Goal: Task Accomplishment & Management: Complete application form

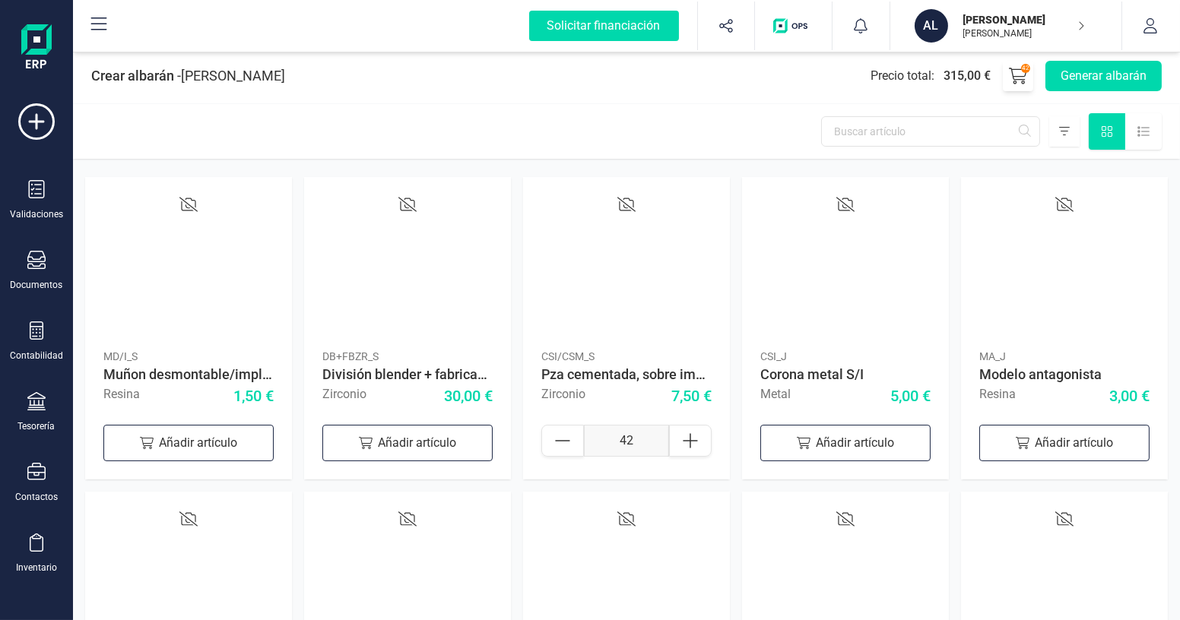
click at [1024, 81] on icon at bounding box center [1018, 76] width 18 height 16
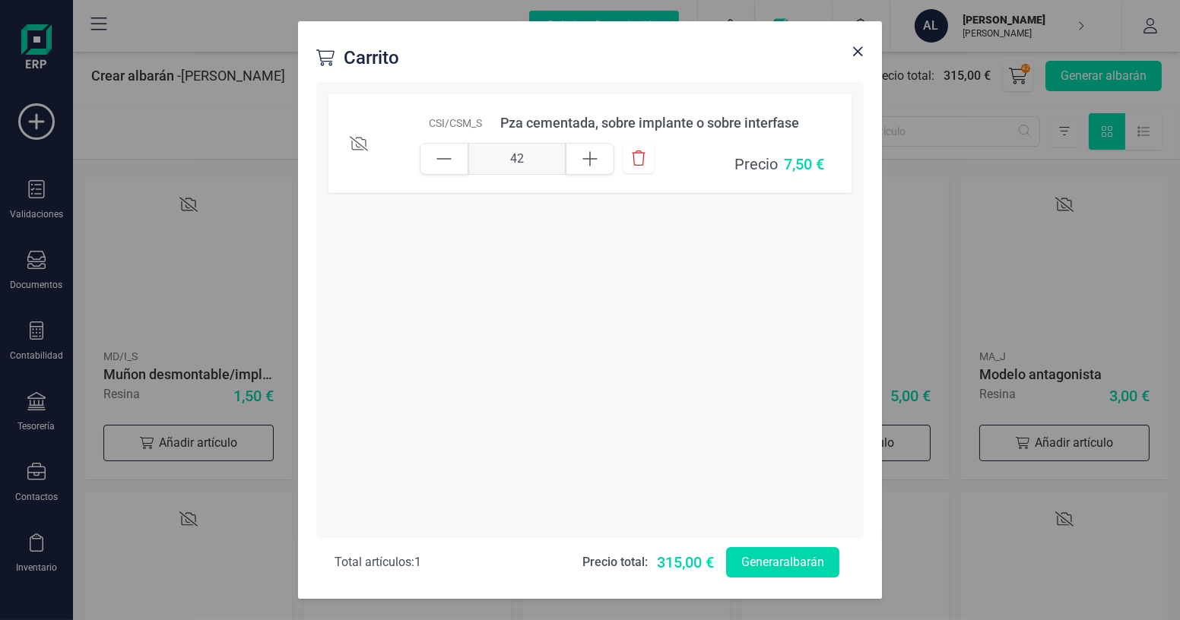
click at [731, 121] on div "Pza cementada, sobre implante o sobre interfase" at bounding box center [652, 123] width 304 height 21
click at [857, 48] on span "Close" at bounding box center [857, 52] width 12 height 12
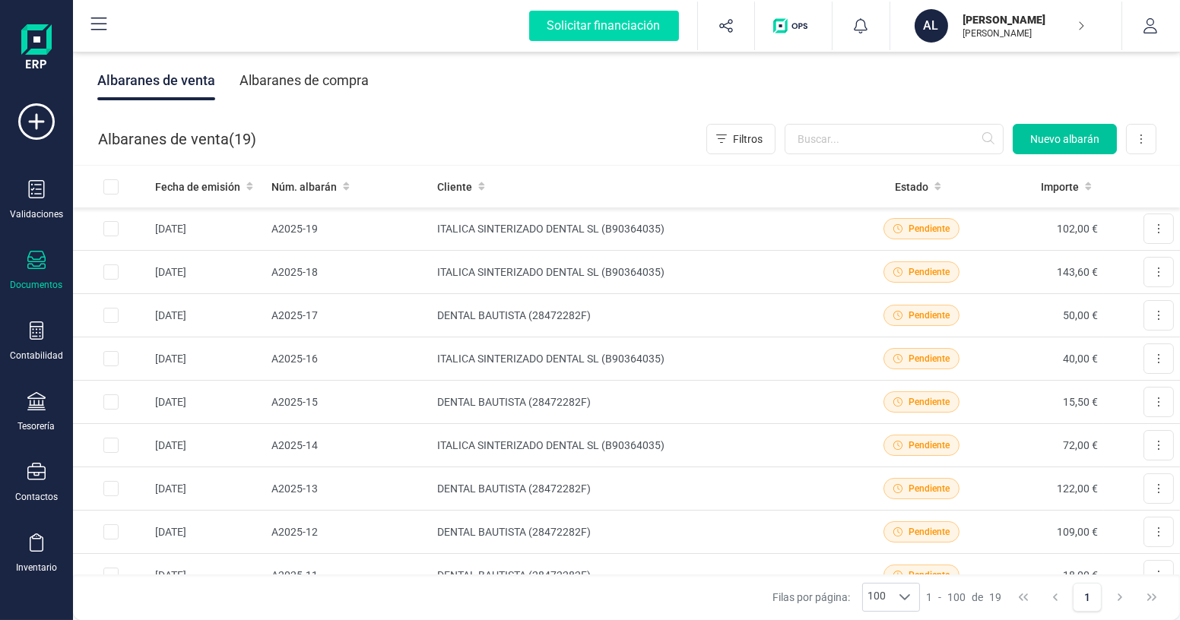
click at [1085, 146] on span "Nuevo albarán" at bounding box center [1064, 139] width 69 height 15
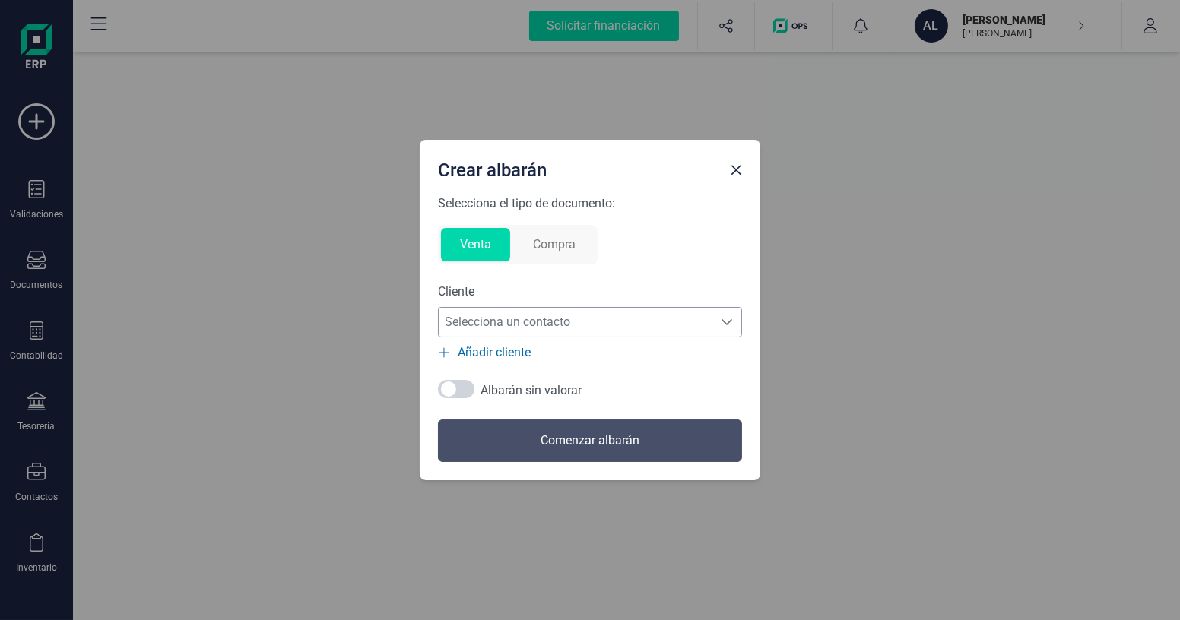
click at [525, 322] on span "Selecciona un contacto" at bounding box center [576, 322] width 274 height 30
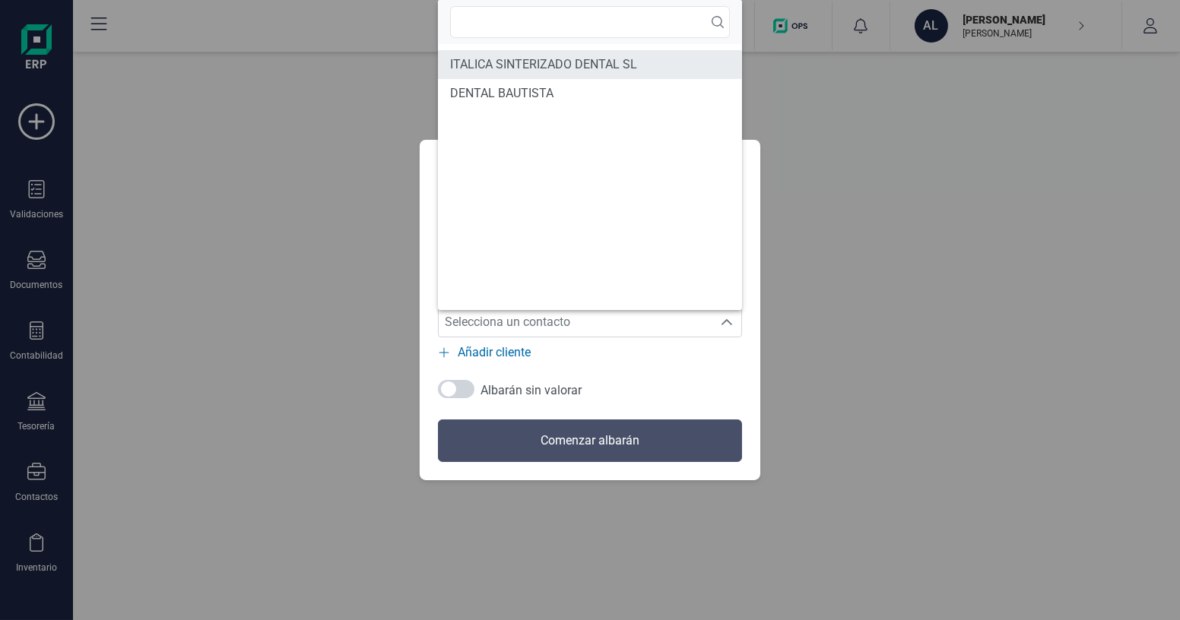
click at [509, 65] on span "ITALICA SINTERIZADO DENTAL SL" at bounding box center [543, 64] width 187 height 18
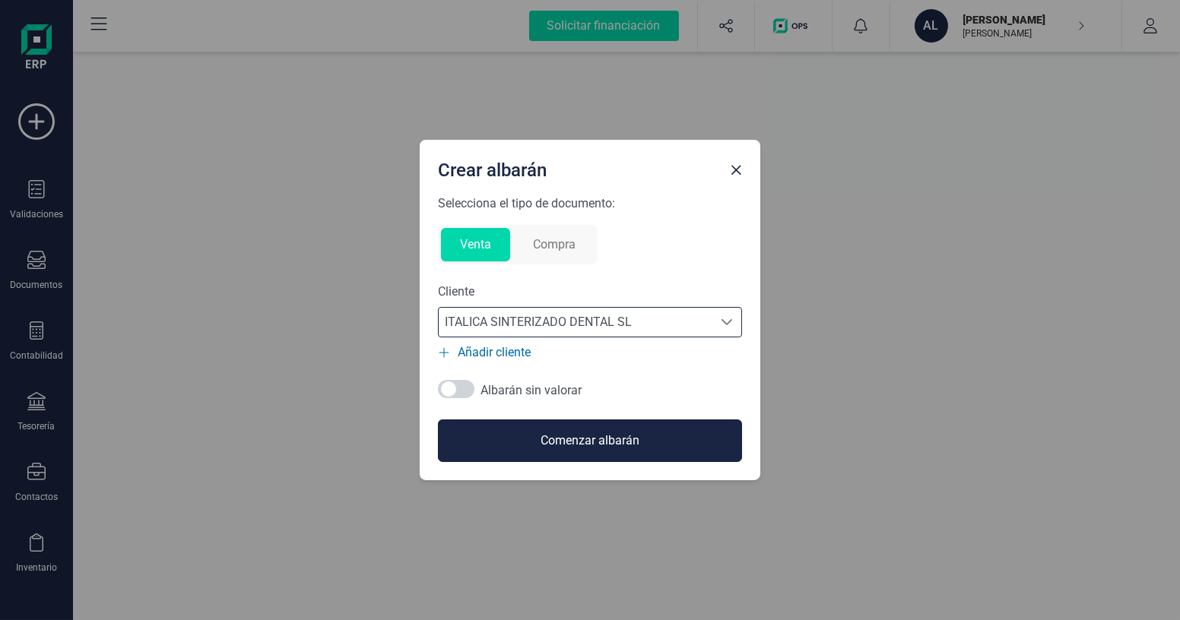
click at [566, 439] on button "Comenzar albarán" at bounding box center [590, 441] width 304 height 43
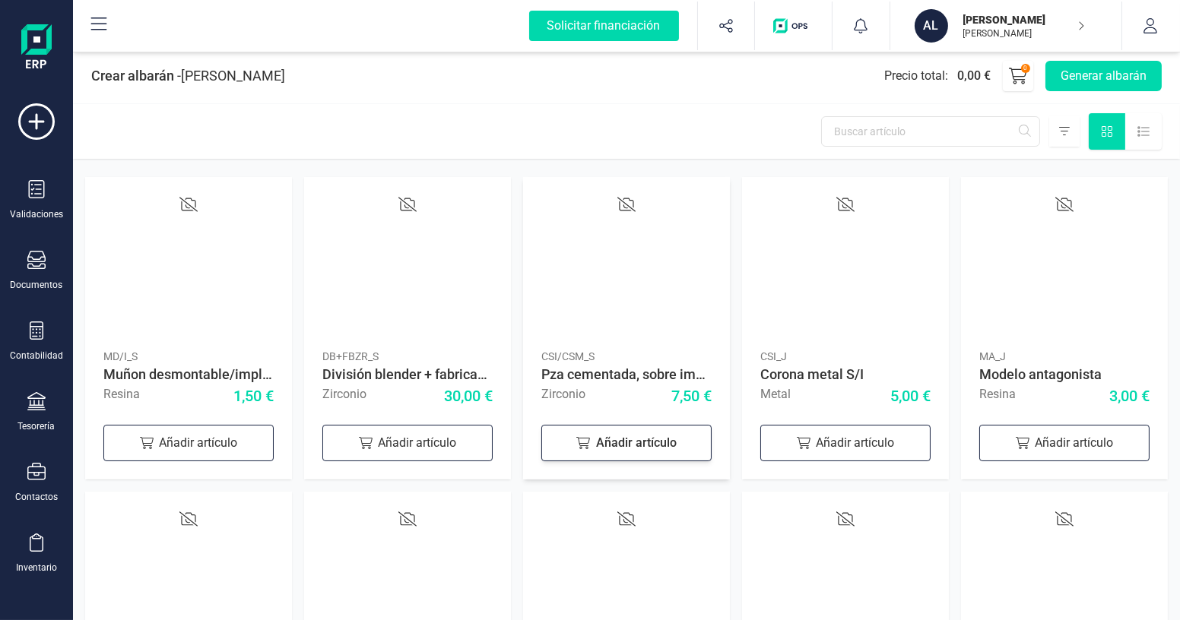
click at [670, 438] on div "Añadir artículo" at bounding box center [626, 443] width 170 height 36
drag, startPoint x: 628, startPoint y: 441, endPoint x: 616, endPoint y: 441, distance: 12.2
click at [616, 441] on input "1" at bounding box center [626, 441] width 85 height 32
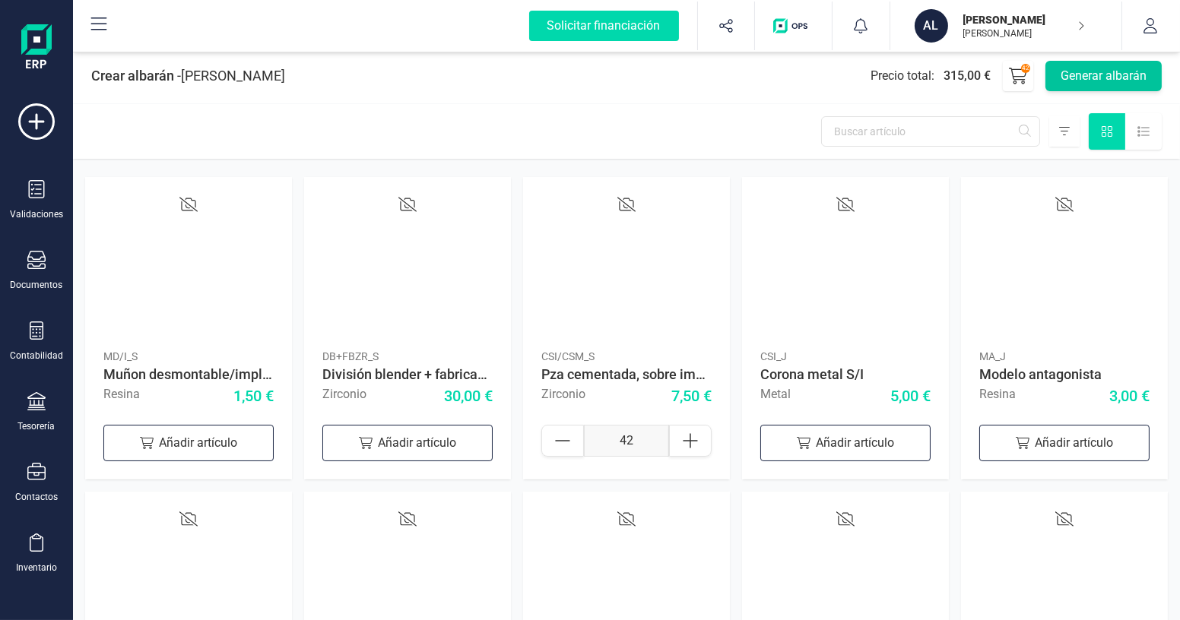
type input "42"
click at [1106, 78] on button "Generar albarán" at bounding box center [1103, 76] width 116 height 30
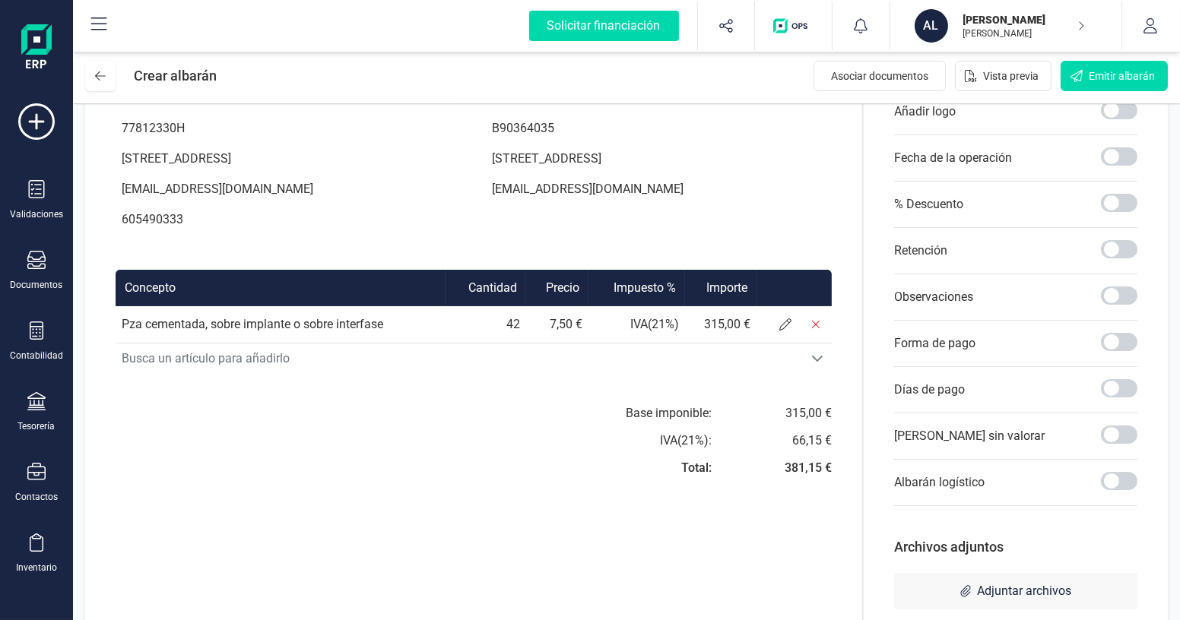
scroll to position [207, 0]
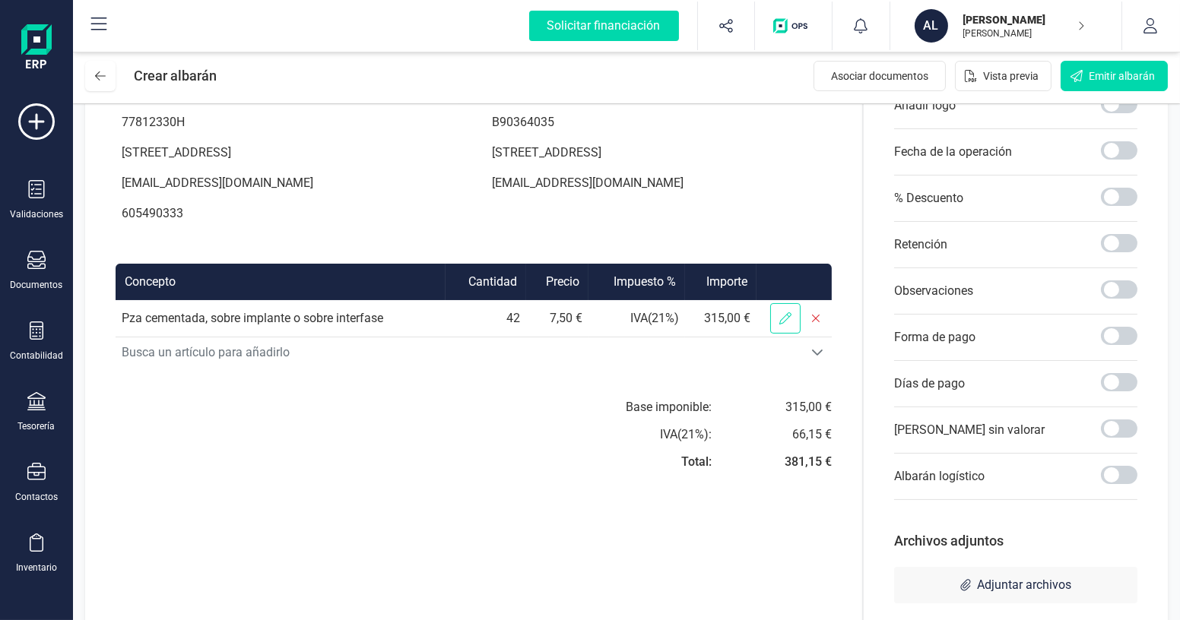
click at [782, 325] on icon at bounding box center [785, 318] width 12 height 12
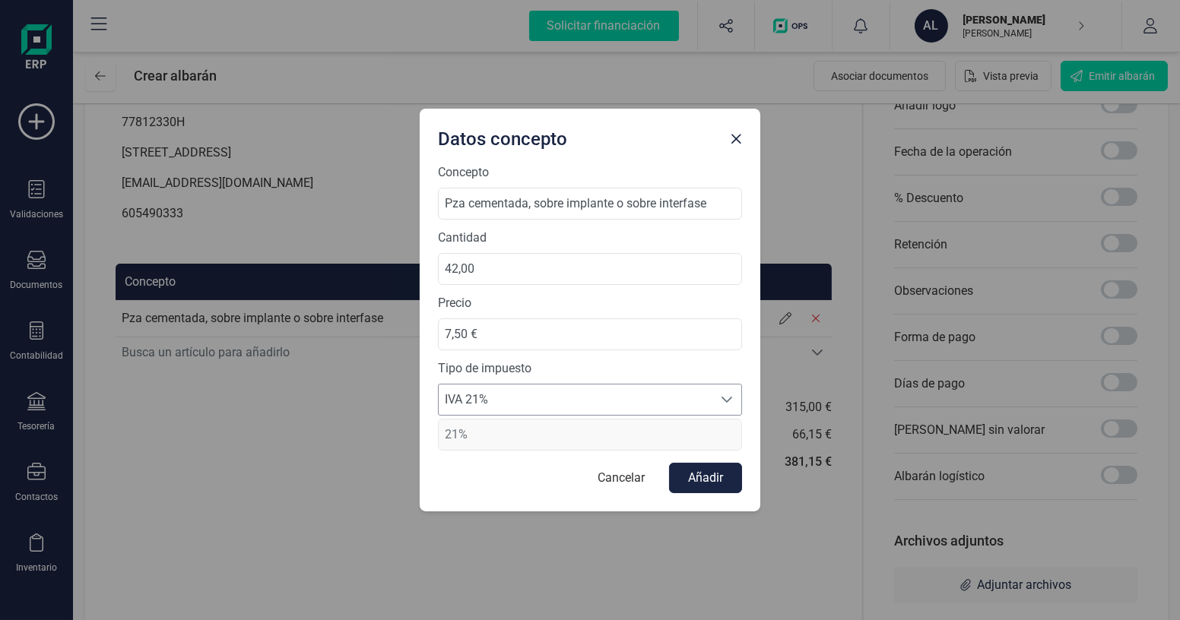
click at [520, 390] on span "IVA 21%" at bounding box center [576, 400] width 274 height 30
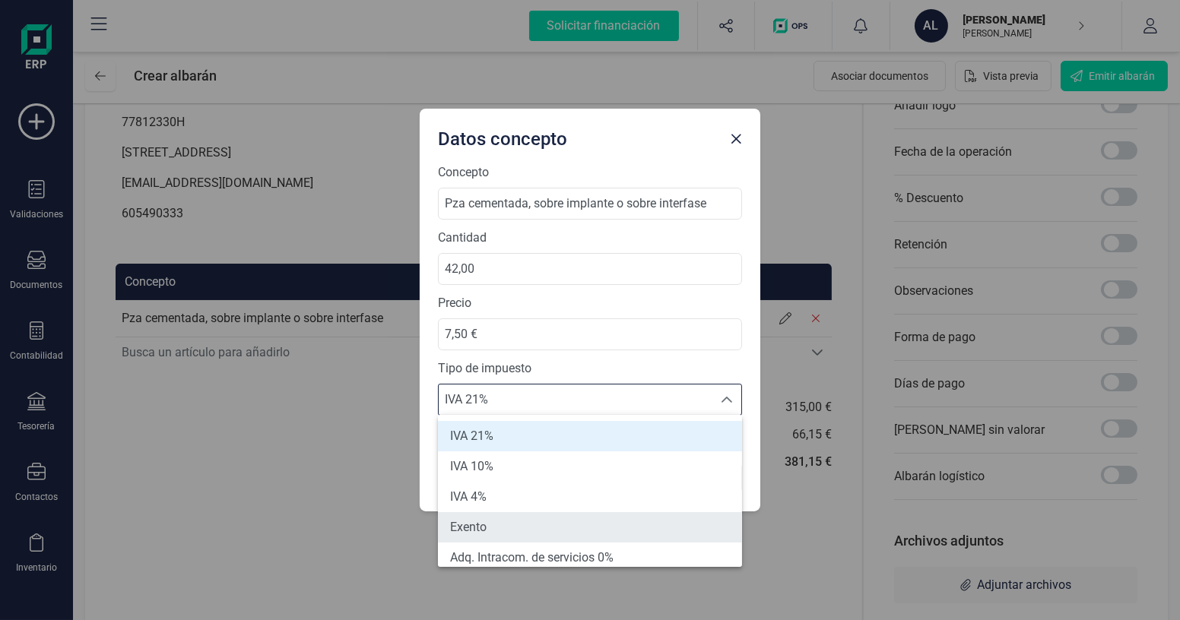
click at [494, 530] on li "Exento" at bounding box center [590, 527] width 304 height 30
type input "0%"
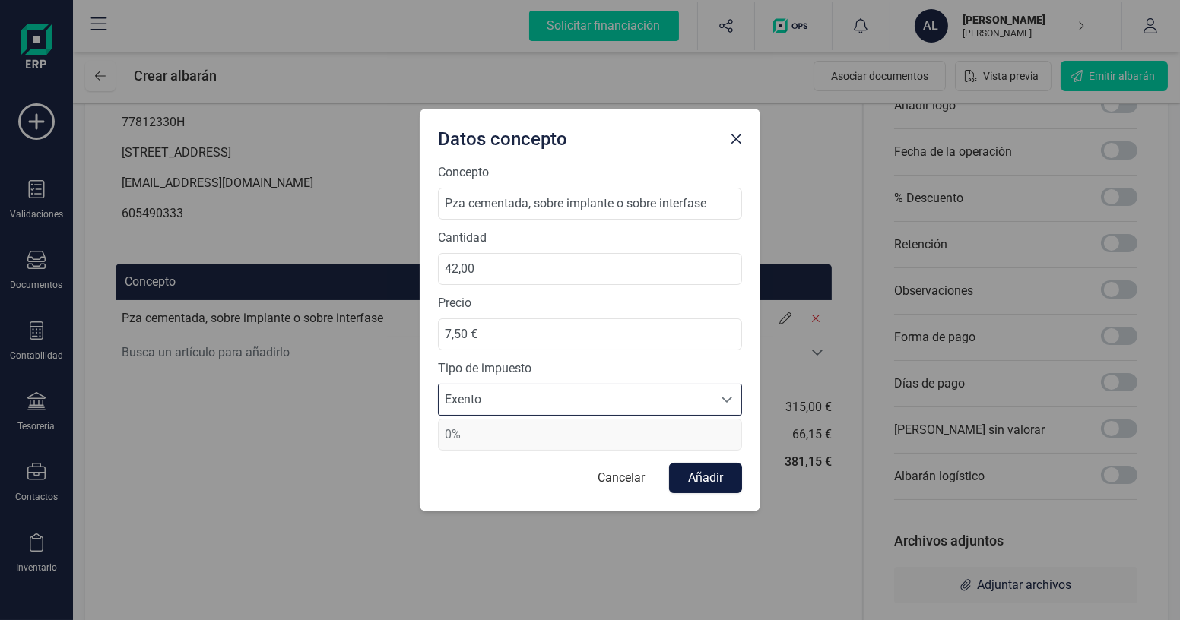
click at [728, 477] on button "Añadir" at bounding box center [705, 478] width 73 height 30
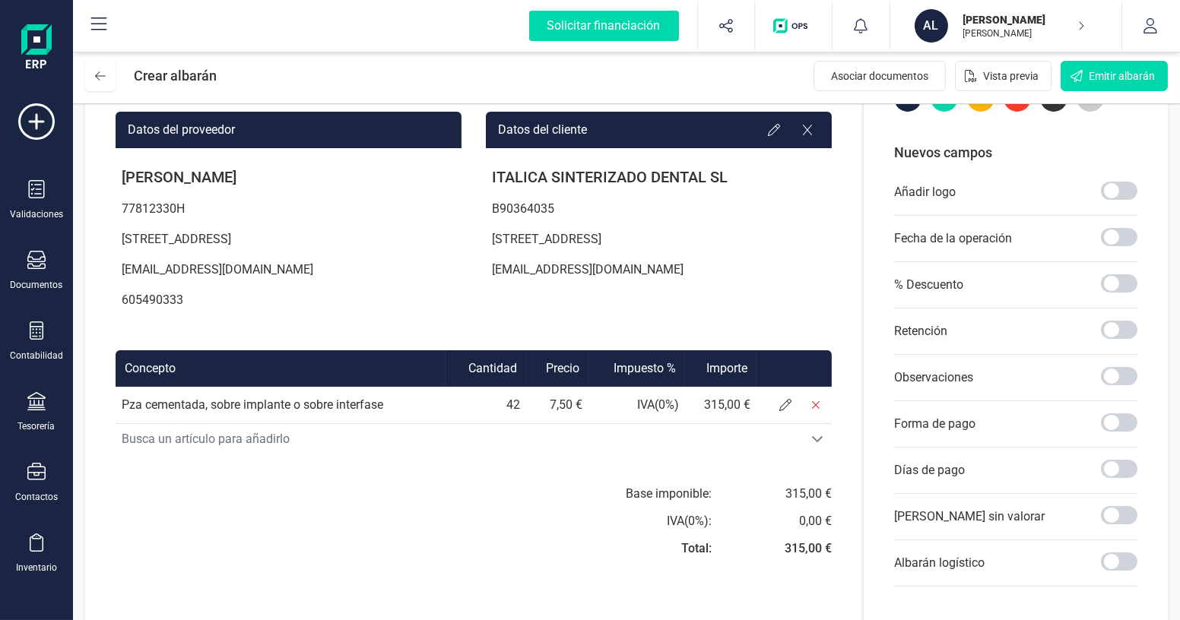
scroll to position [0, 0]
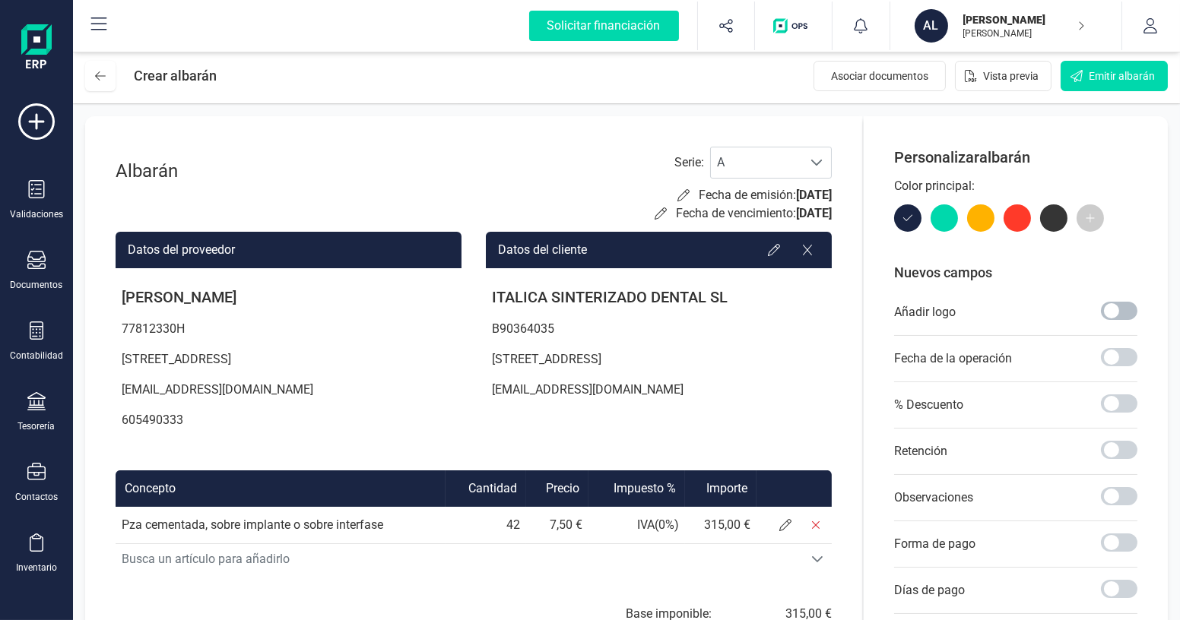
click at [1124, 312] on span at bounding box center [1119, 311] width 36 height 18
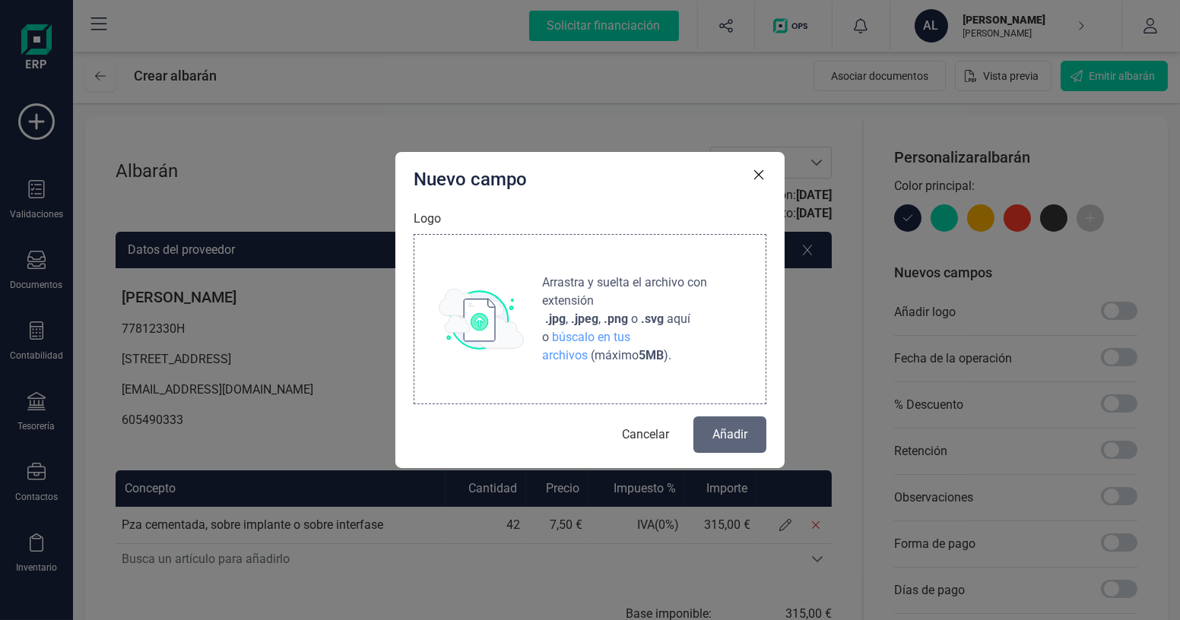
click at [624, 329] on p "Arrastra y suelta el archivo con extensión .jpg , .jpeg , .png o .svg aquí o bú…" at bounding box center [638, 319] width 205 height 91
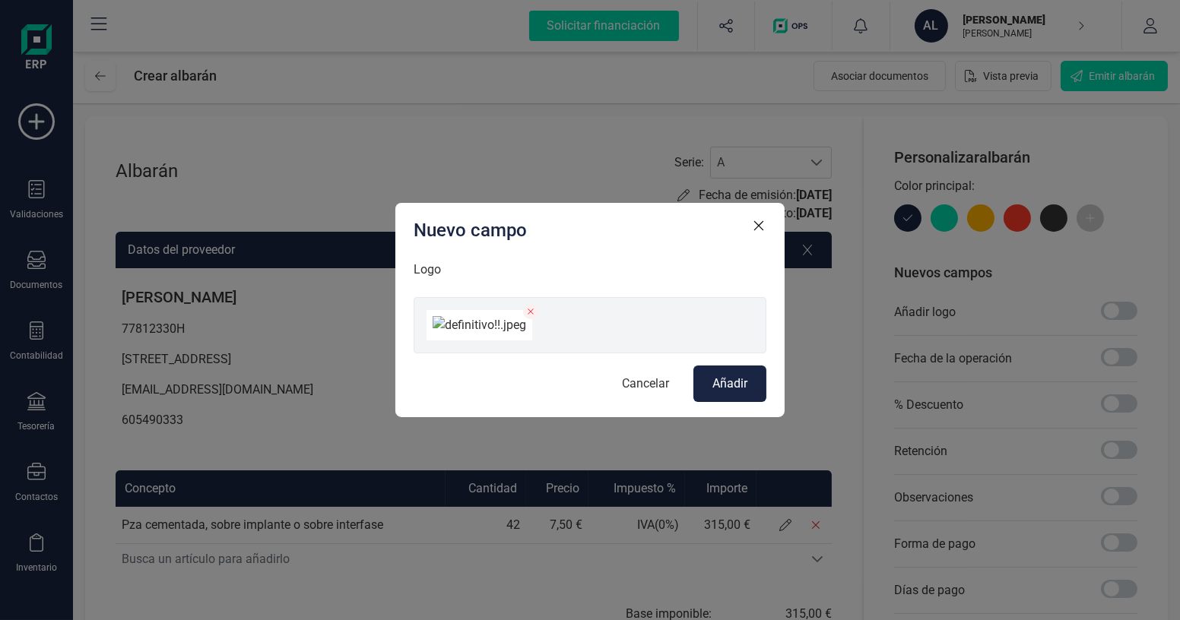
click at [737, 393] on span "Añadir" at bounding box center [729, 384] width 35 height 18
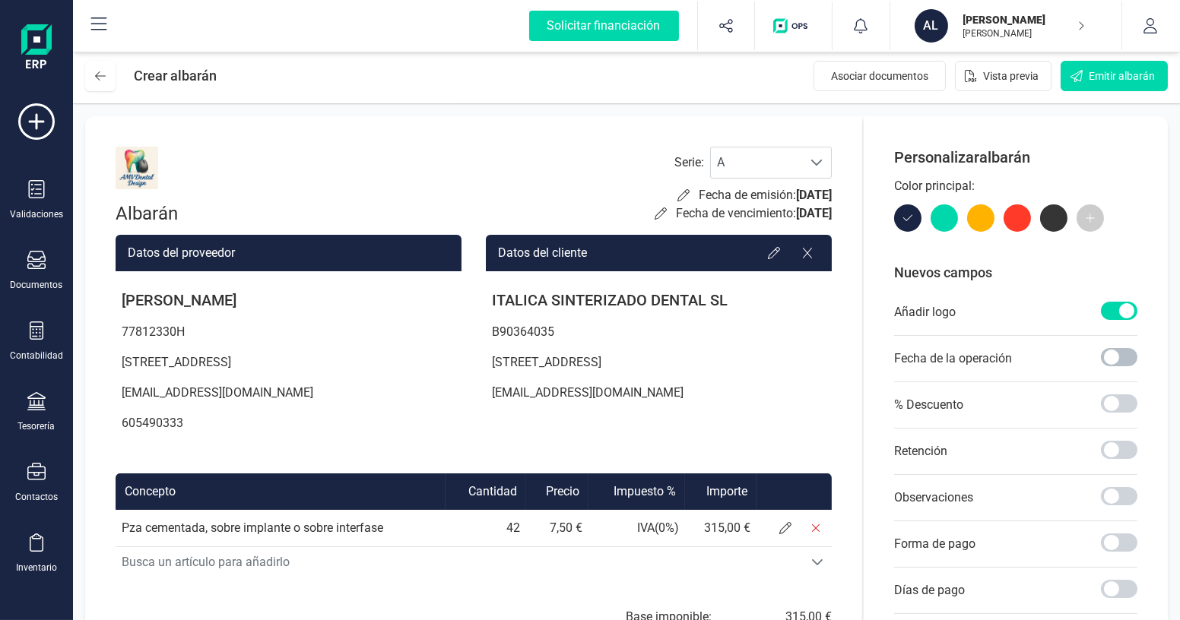
click at [1122, 362] on span at bounding box center [1119, 357] width 36 height 18
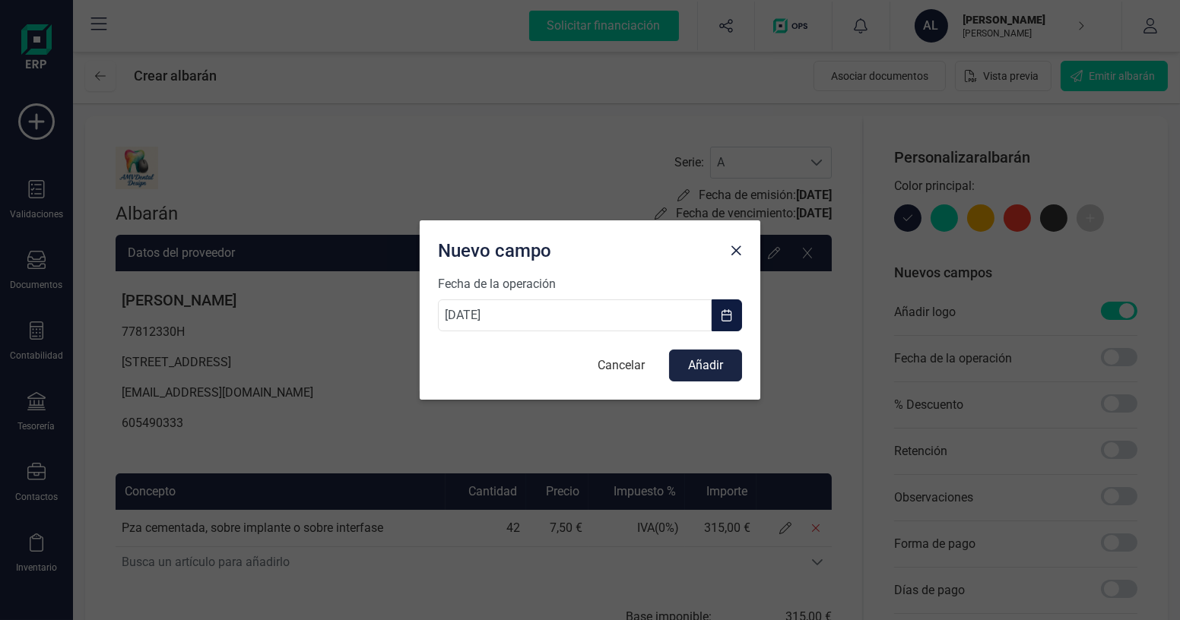
click at [731, 316] on span "button" at bounding box center [727, 315] width 12 height 12
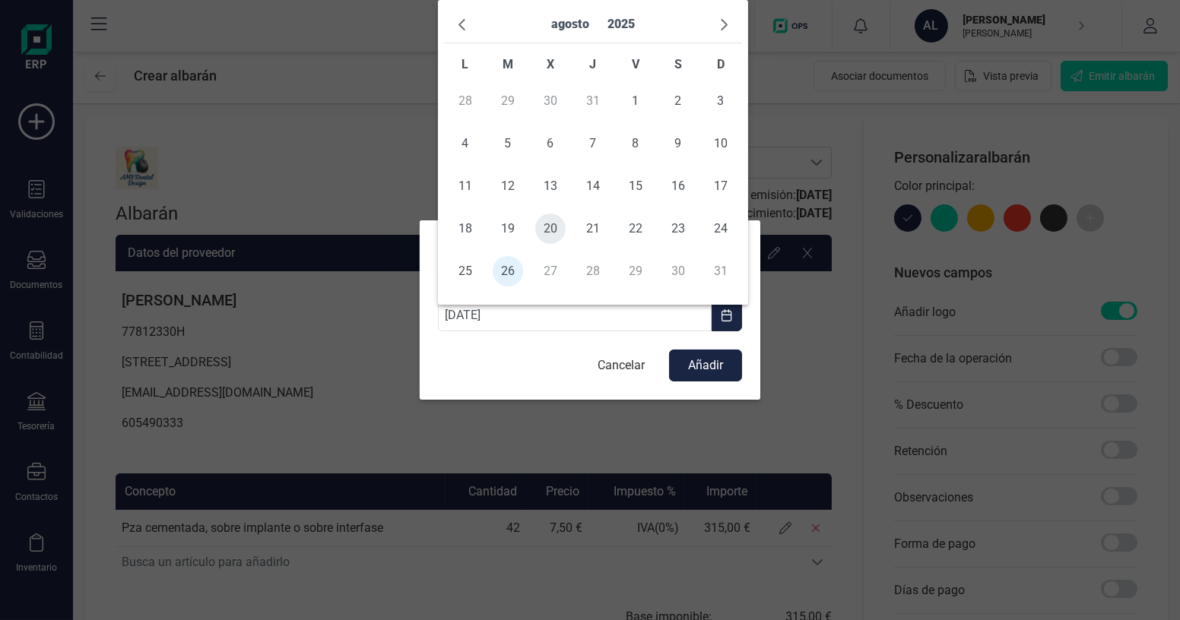
click at [560, 227] on span "20" at bounding box center [550, 229] width 30 height 30
type input "[DATE]"
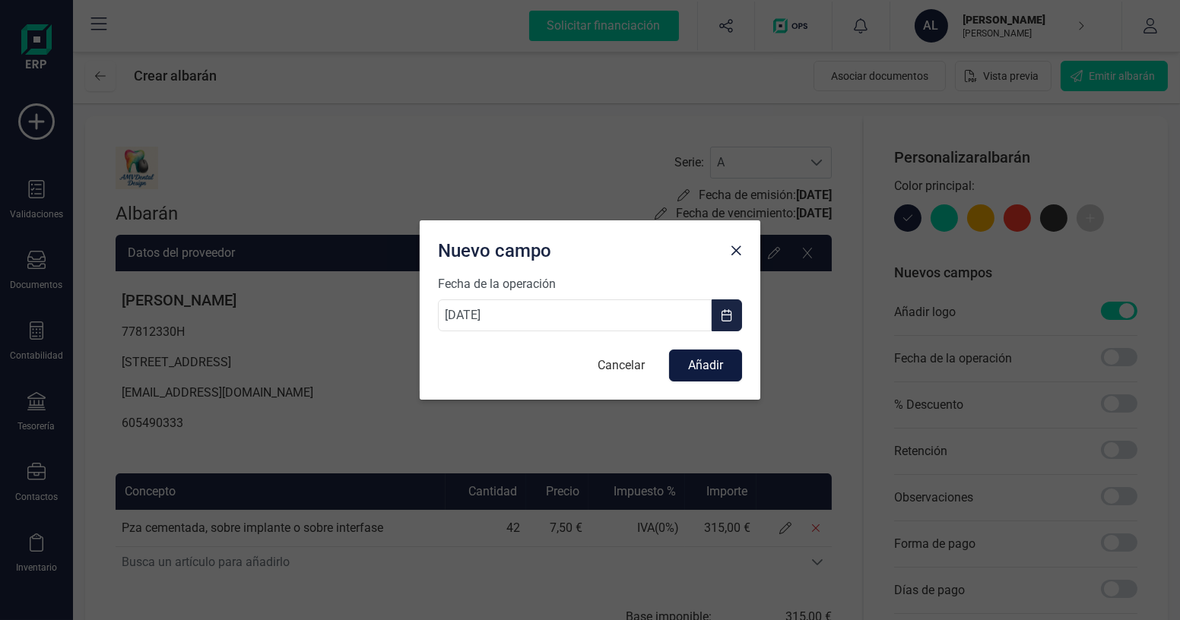
click at [696, 367] on button "Añadir" at bounding box center [705, 366] width 73 height 32
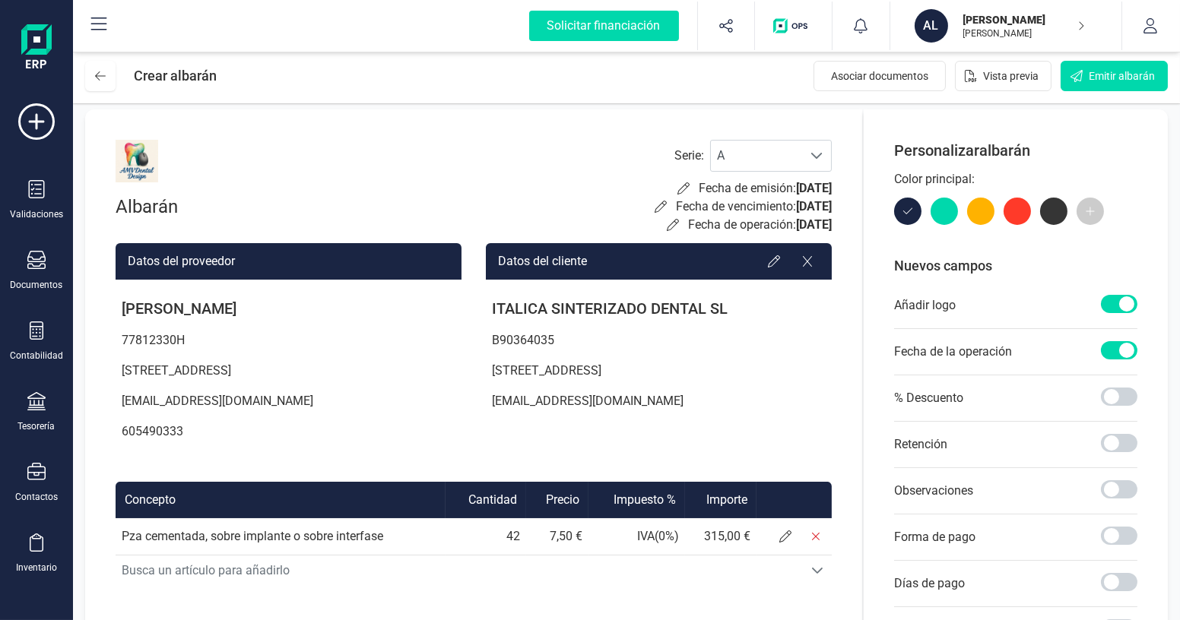
scroll to position [0, 0]
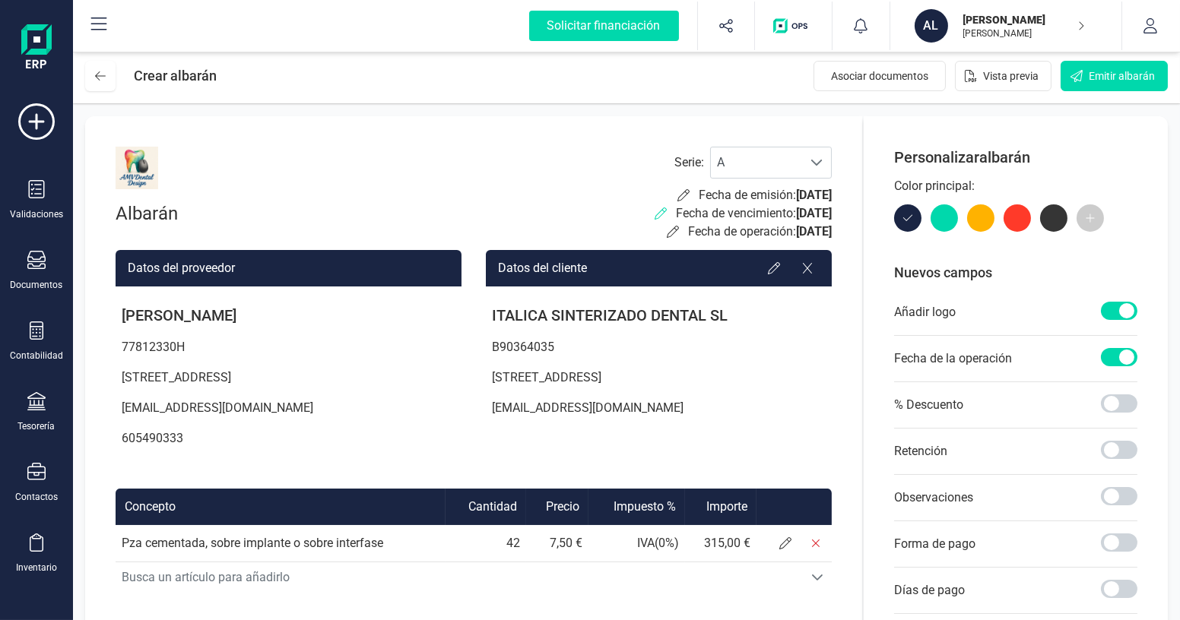
click at [655, 213] on icon at bounding box center [661, 214] width 12 height 12
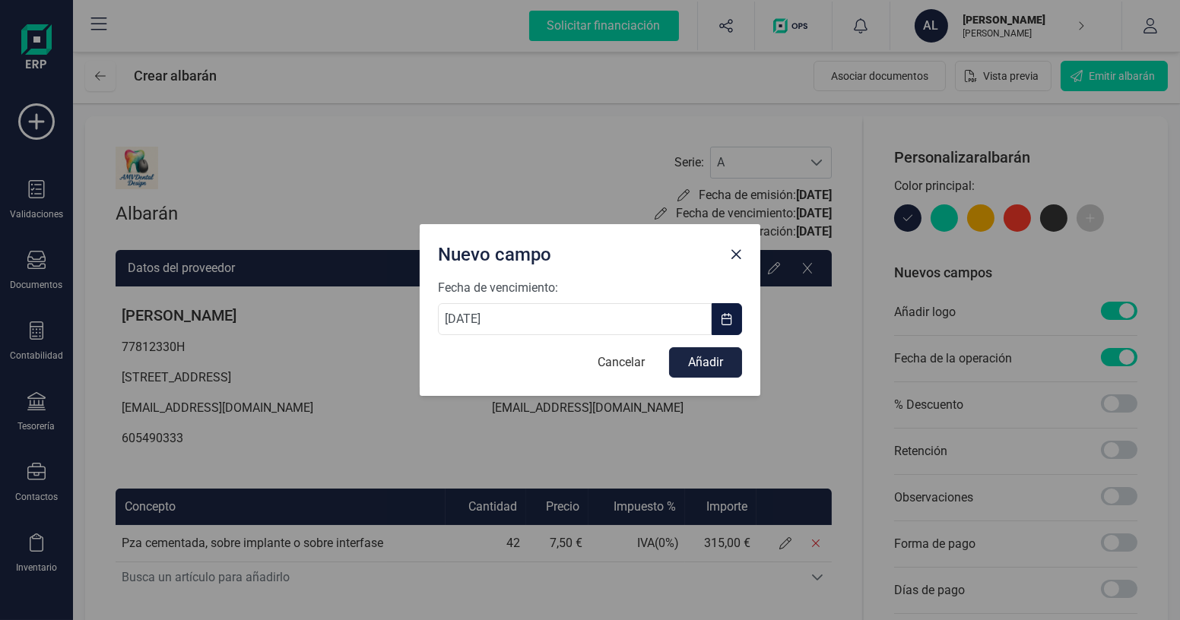
click at [731, 319] on span "button" at bounding box center [727, 319] width 12 height 12
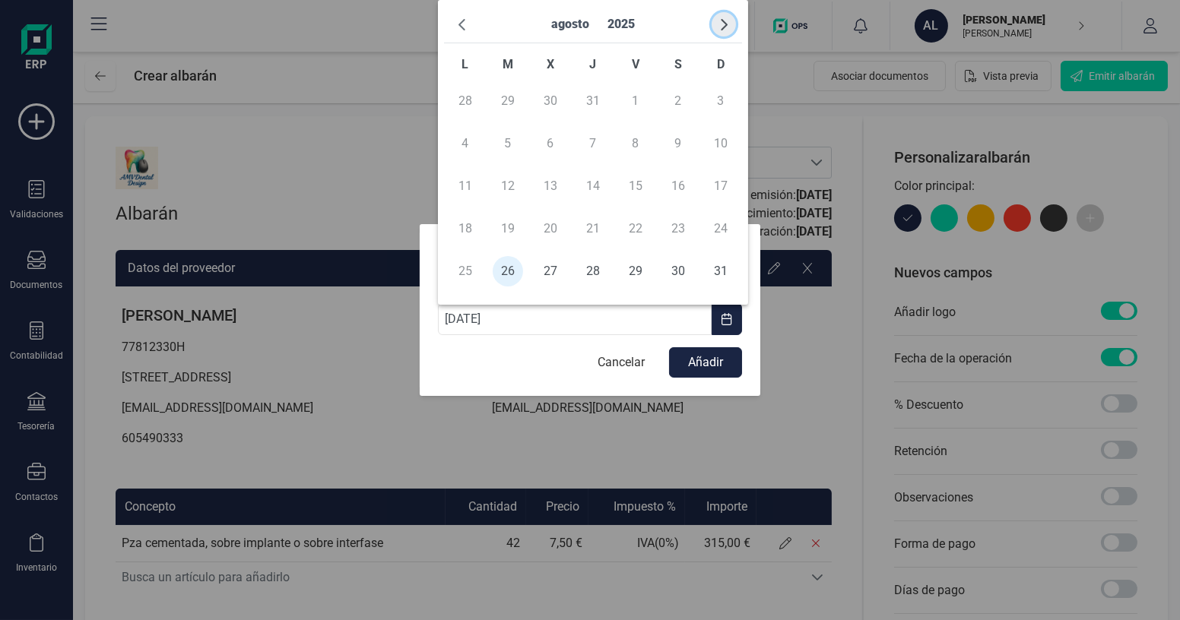
click at [724, 23] on span "button" at bounding box center [724, 24] width 12 height 12
click at [635, 109] on span "5" at bounding box center [635, 101] width 30 height 30
type input "[DATE]"
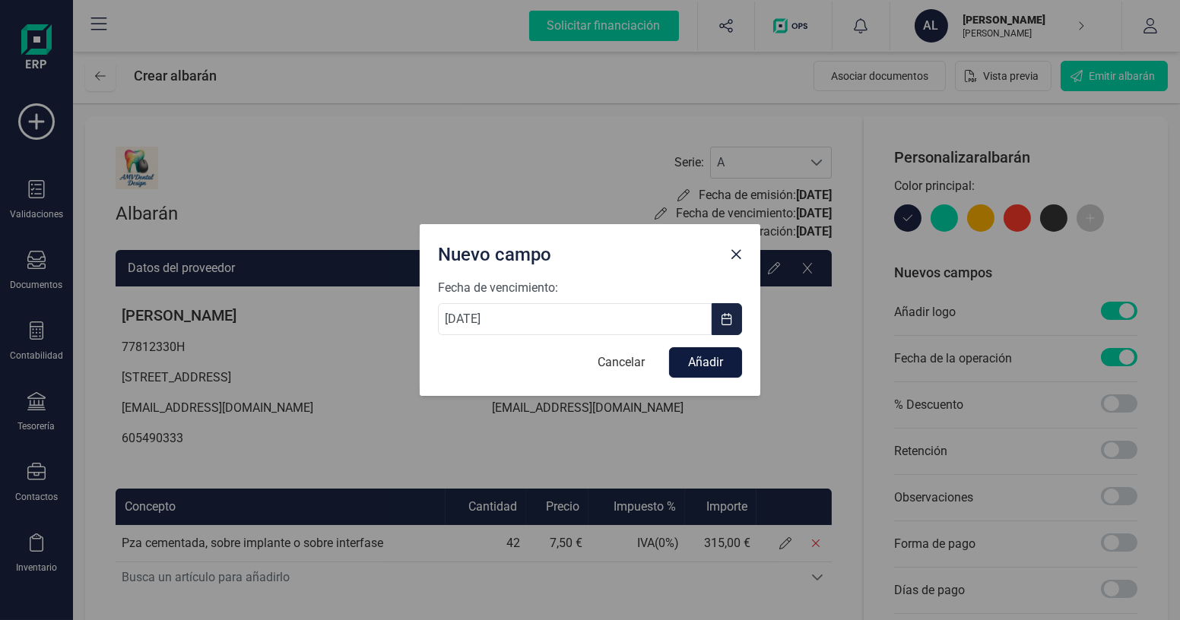
click at [710, 367] on button "Añadir" at bounding box center [705, 362] width 73 height 30
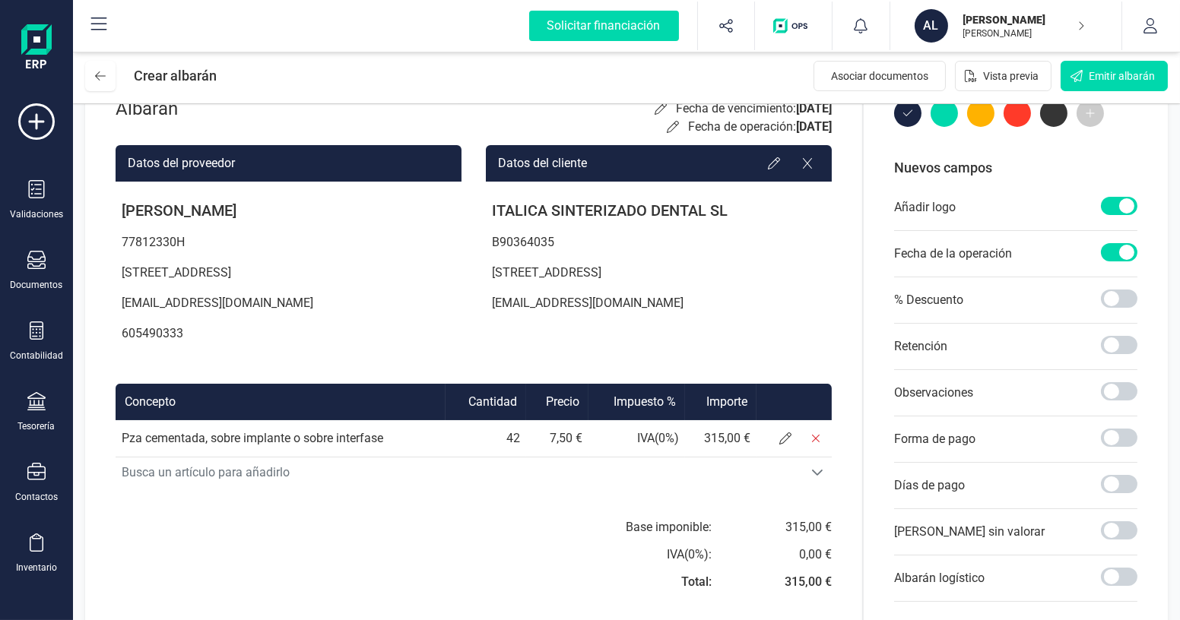
scroll to position [138, 0]
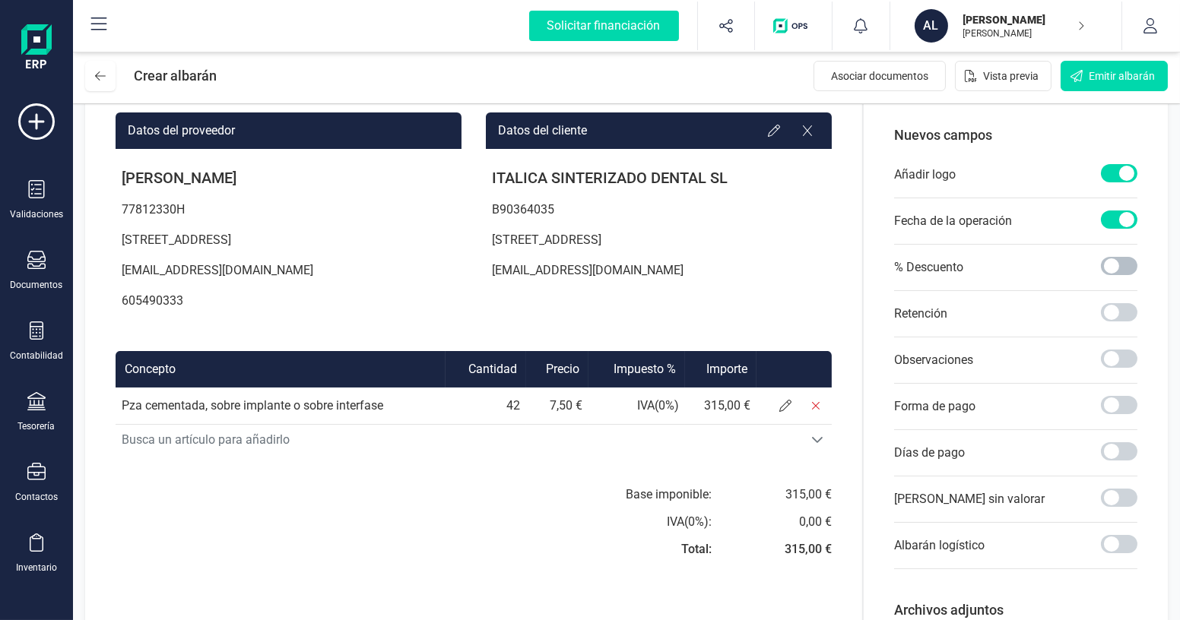
click at [1116, 267] on span at bounding box center [1119, 266] width 36 height 18
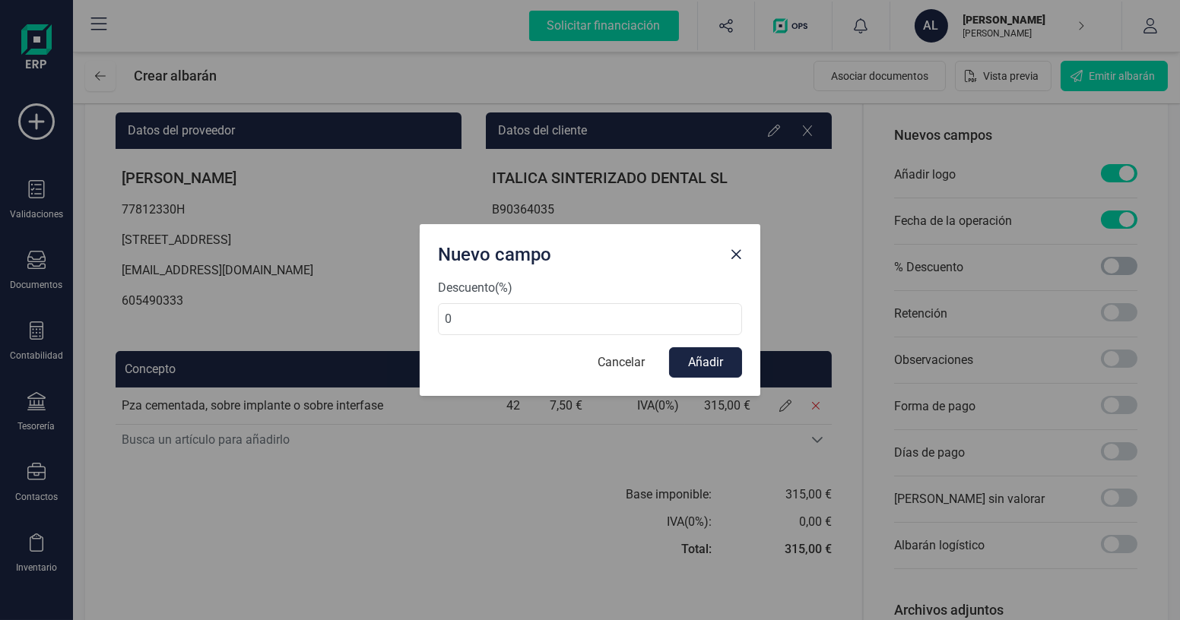
scroll to position [8, 5]
drag, startPoint x: 472, startPoint y: 319, endPoint x: 438, endPoint y: 321, distance: 34.2
click at [446, 319] on input "0" at bounding box center [590, 319] width 304 height 32
type input "20"
click at [702, 363] on button "Añadir" at bounding box center [705, 362] width 73 height 30
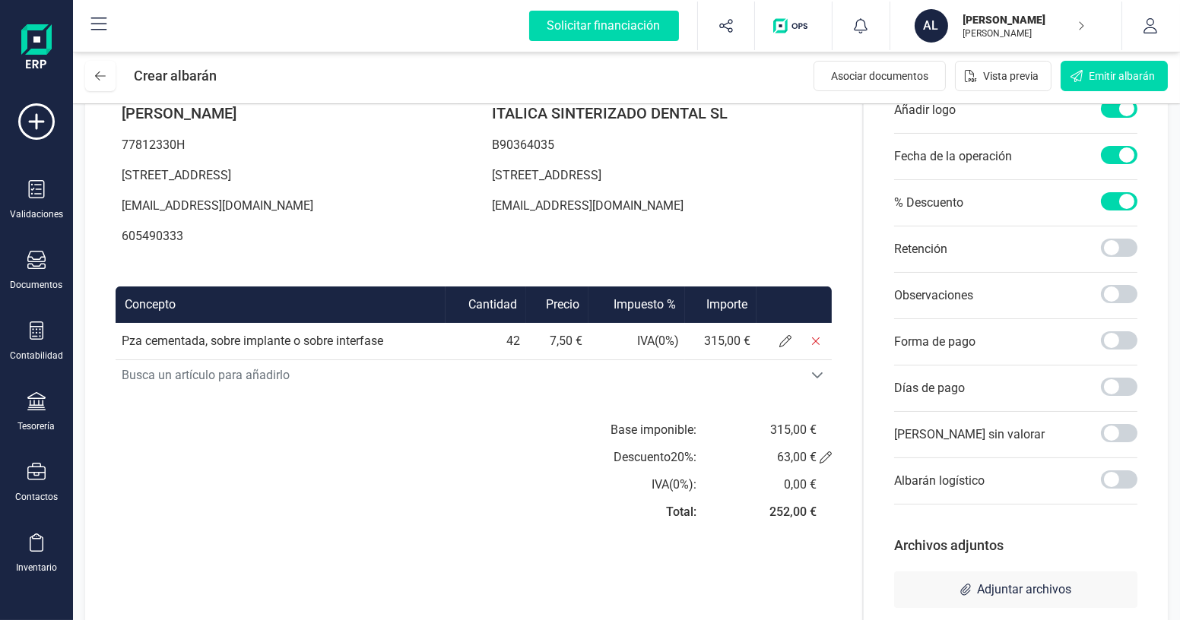
scroll to position [207, 0]
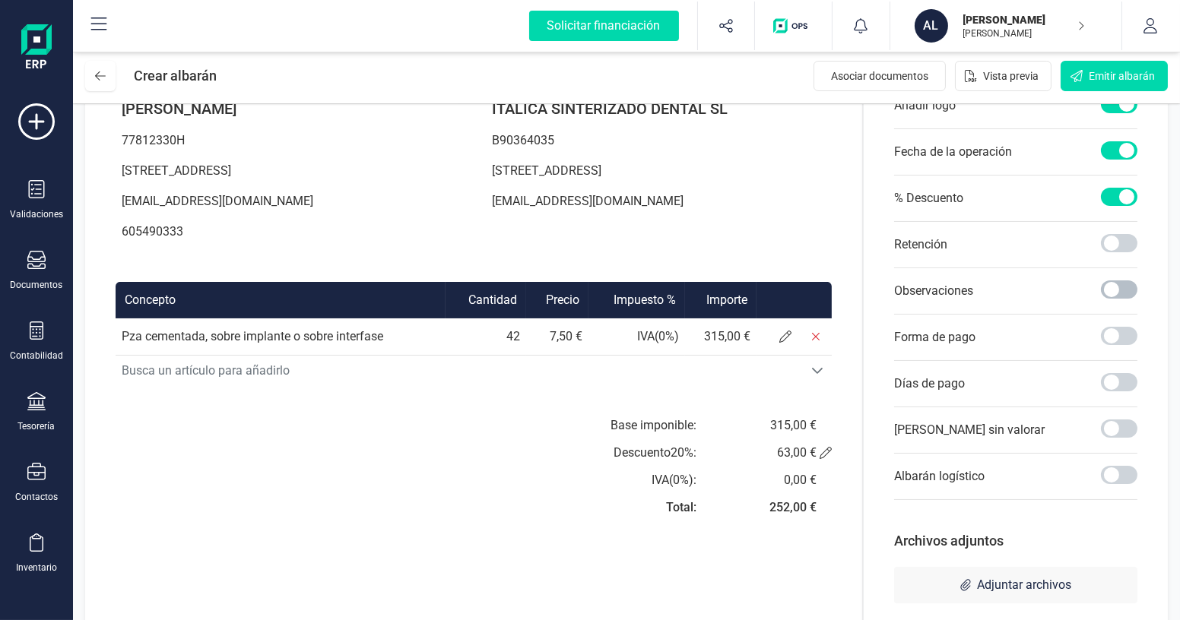
click at [1122, 290] on span at bounding box center [1119, 290] width 36 height 18
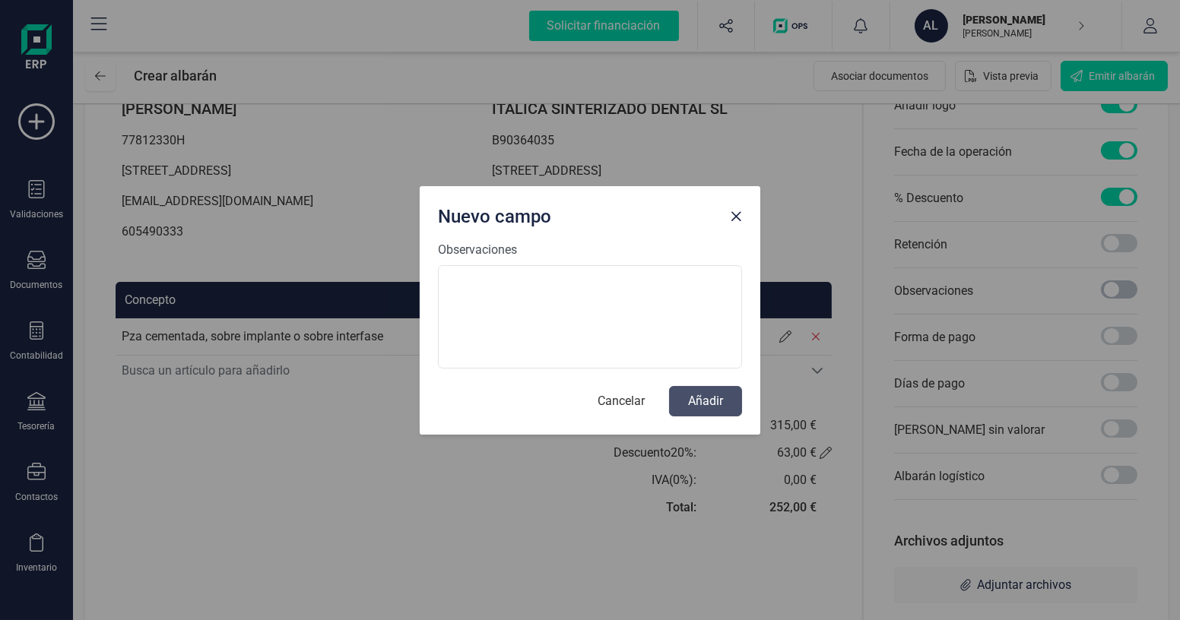
scroll to position [8, 5]
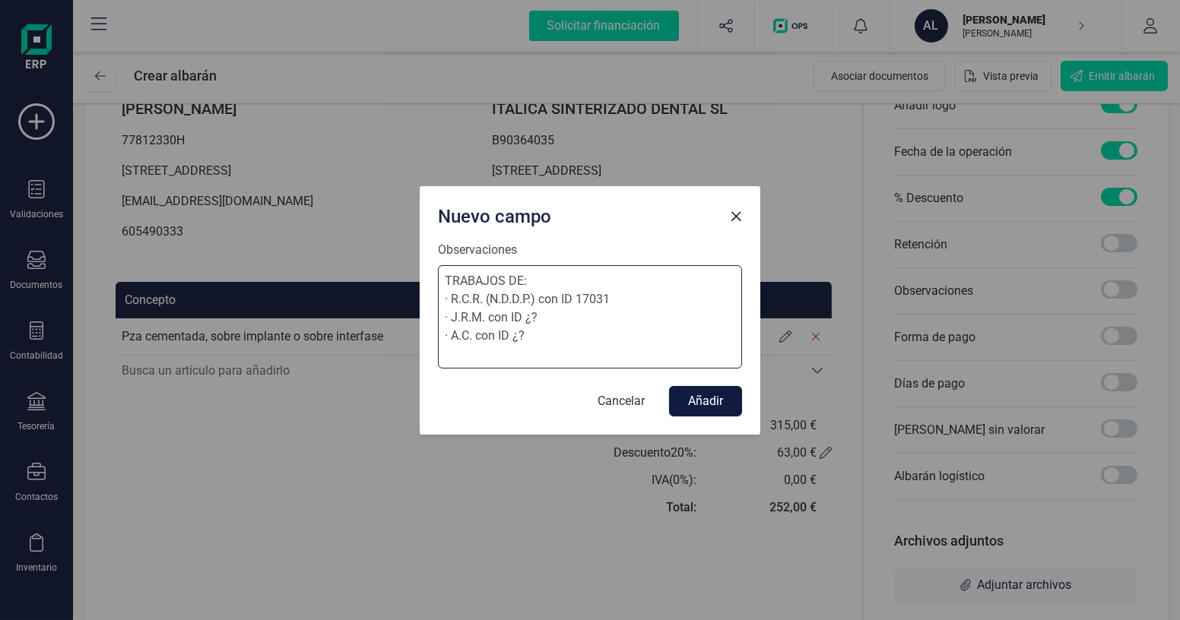
type textarea "TRABAJOS DE: · R.C.R. (N.D.D.P.) con ID 17031 · J.R.M. con ID ¿? · A.C. con ID …"
click at [676, 395] on button "Añadir" at bounding box center [705, 401] width 73 height 30
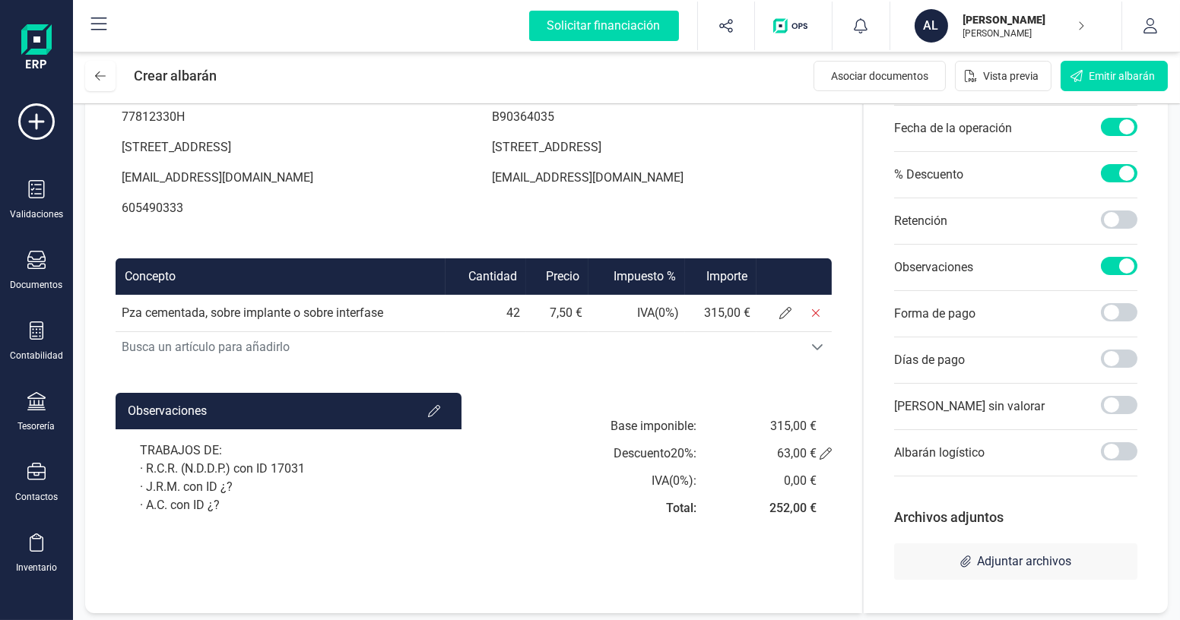
scroll to position [232, 0]
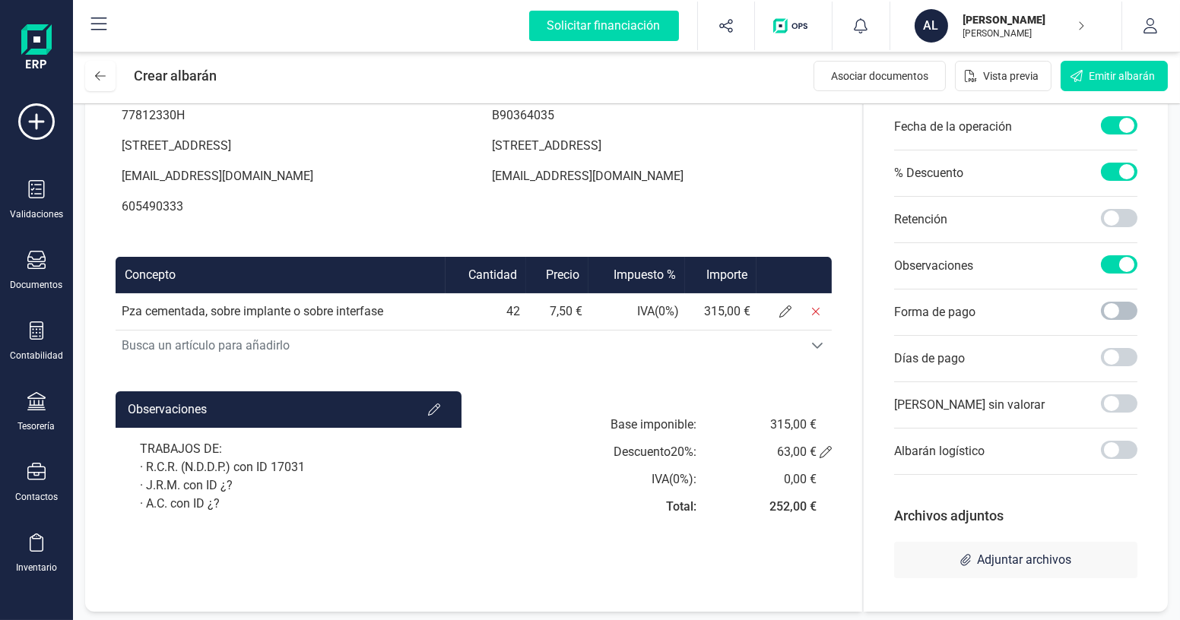
click at [1128, 308] on span at bounding box center [1119, 311] width 36 height 18
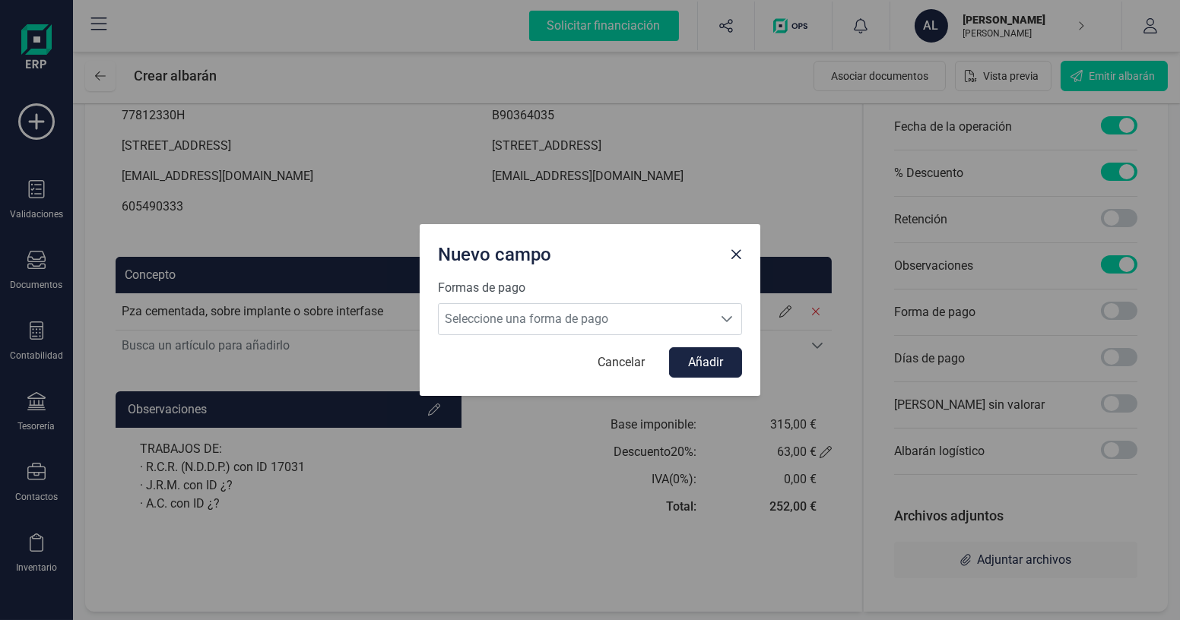
scroll to position [8, 5]
click at [667, 318] on span "Seleccione una forma de pago" at bounding box center [576, 319] width 274 height 30
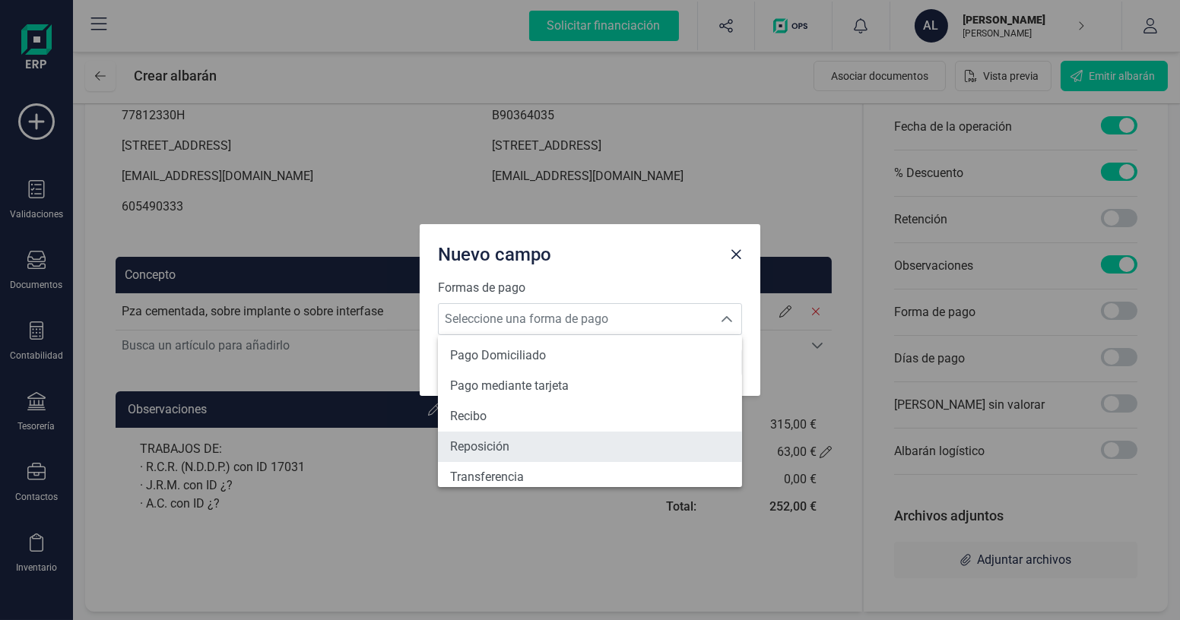
scroll to position [559, 0]
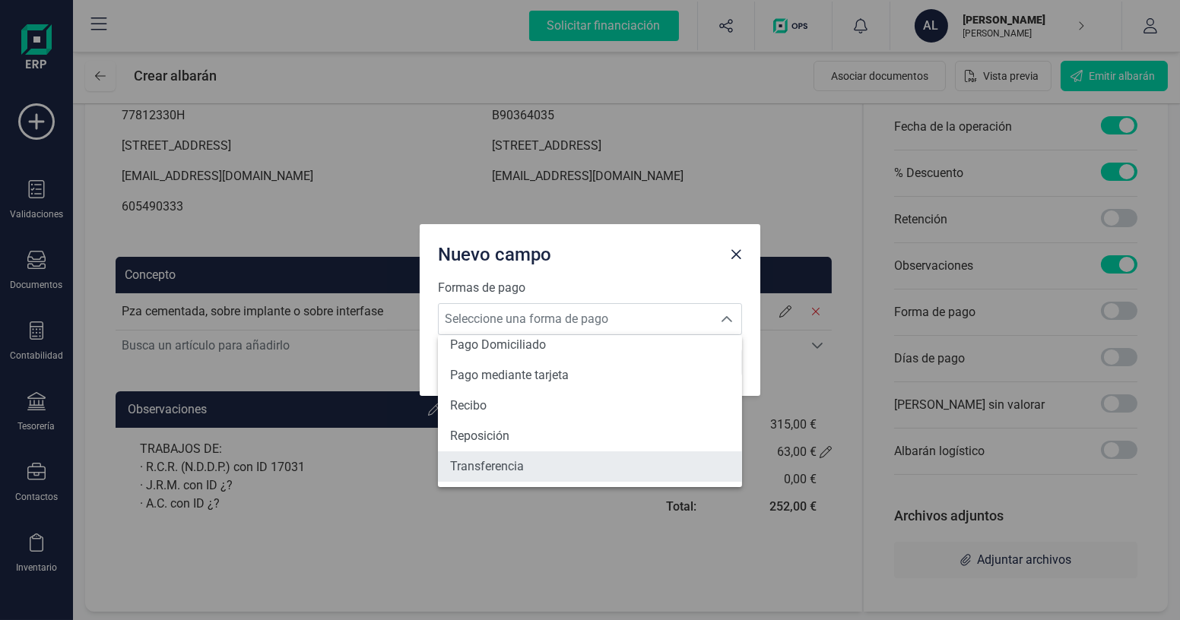
click at [531, 460] on li "Transferencia" at bounding box center [590, 467] width 304 height 30
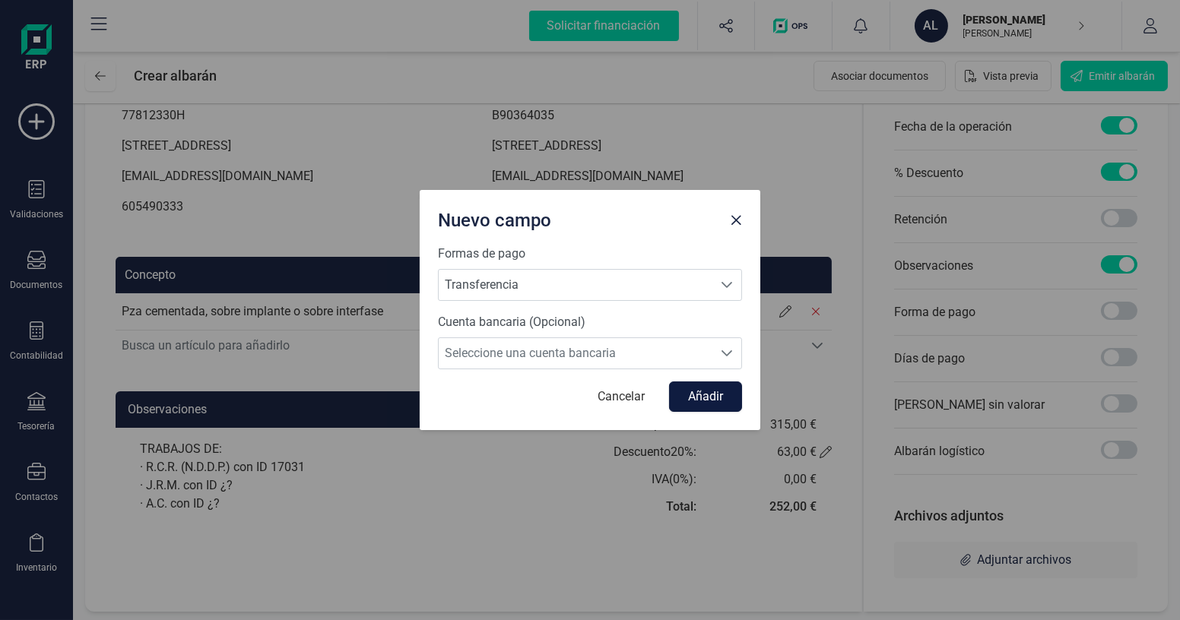
click at [705, 397] on button "Añadir" at bounding box center [705, 397] width 73 height 30
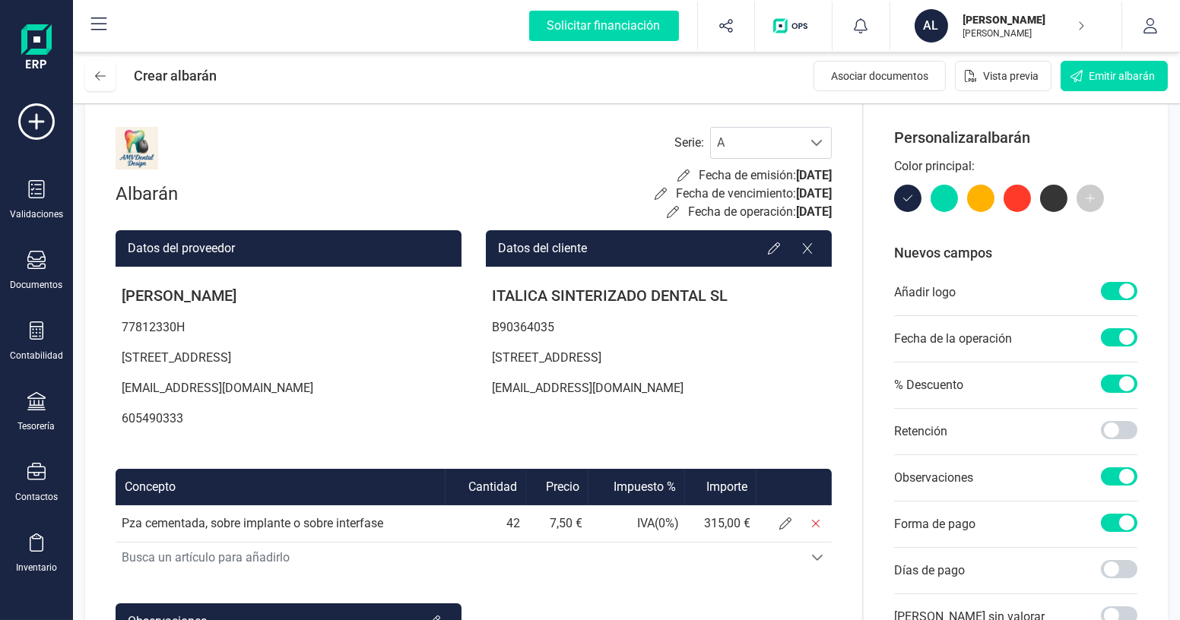
scroll to position [0, 0]
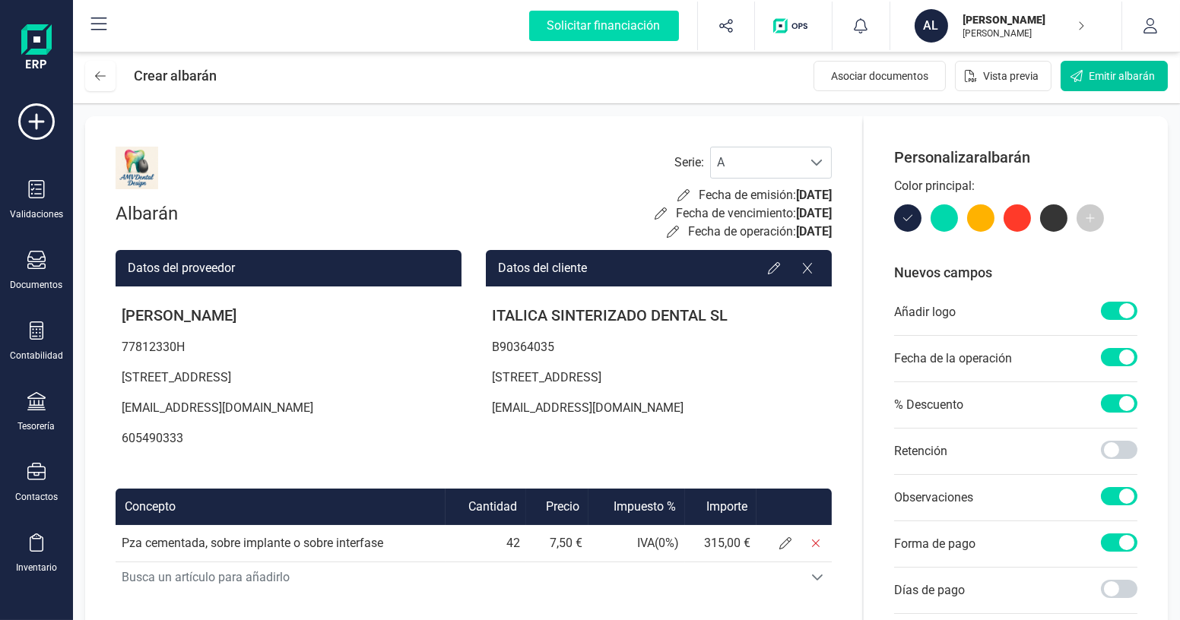
click at [1092, 83] on span "Emitir albarán" at bounding box center [1122, 75] width 66 height 15
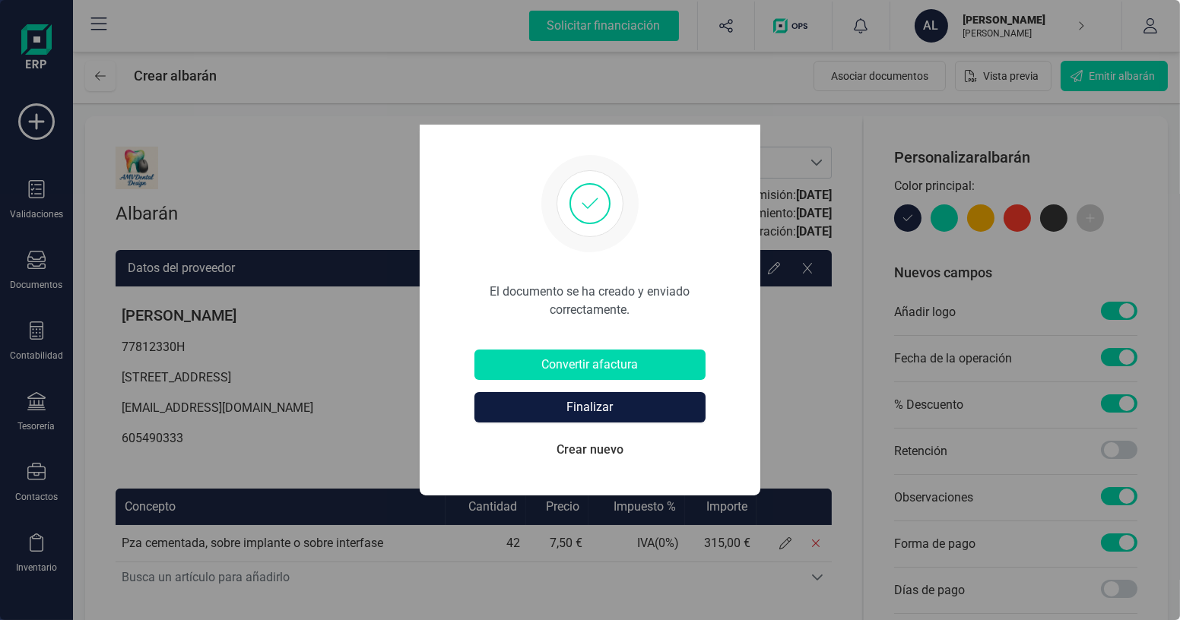
click at [586, 414] on button "Finalizar" at bounding box center [589, 407] width 231 height 30
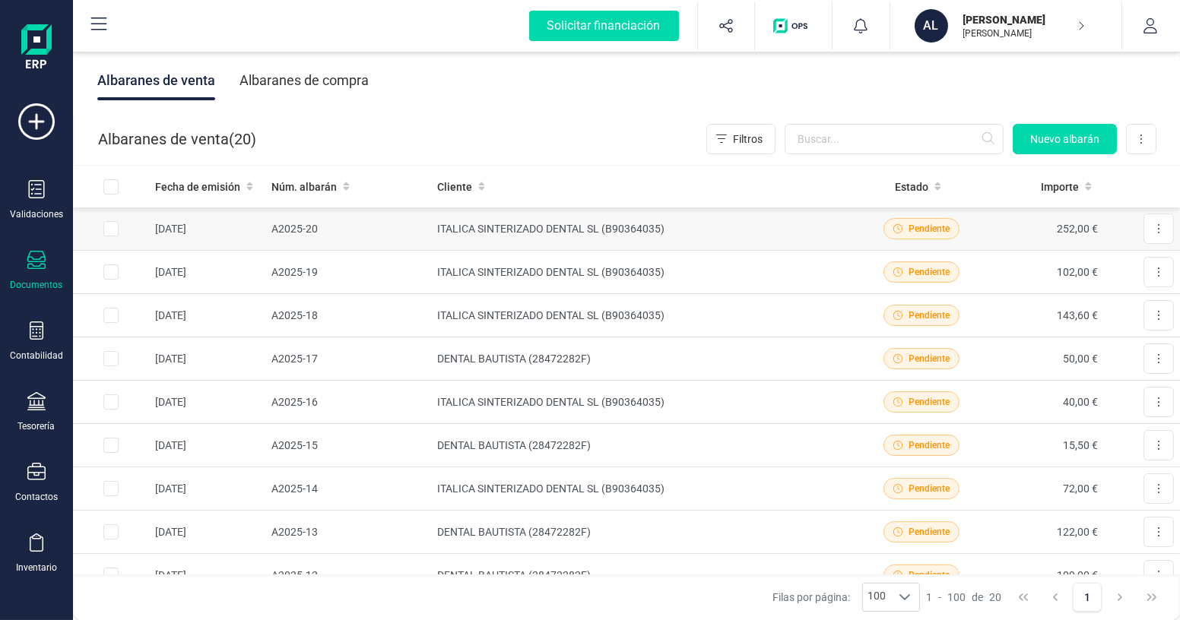
click at [659, 241] on td "ITALICA SINTERIZADO DENTAL SL (B90364035)" at bounding box center [646, 229] width 430 height 43
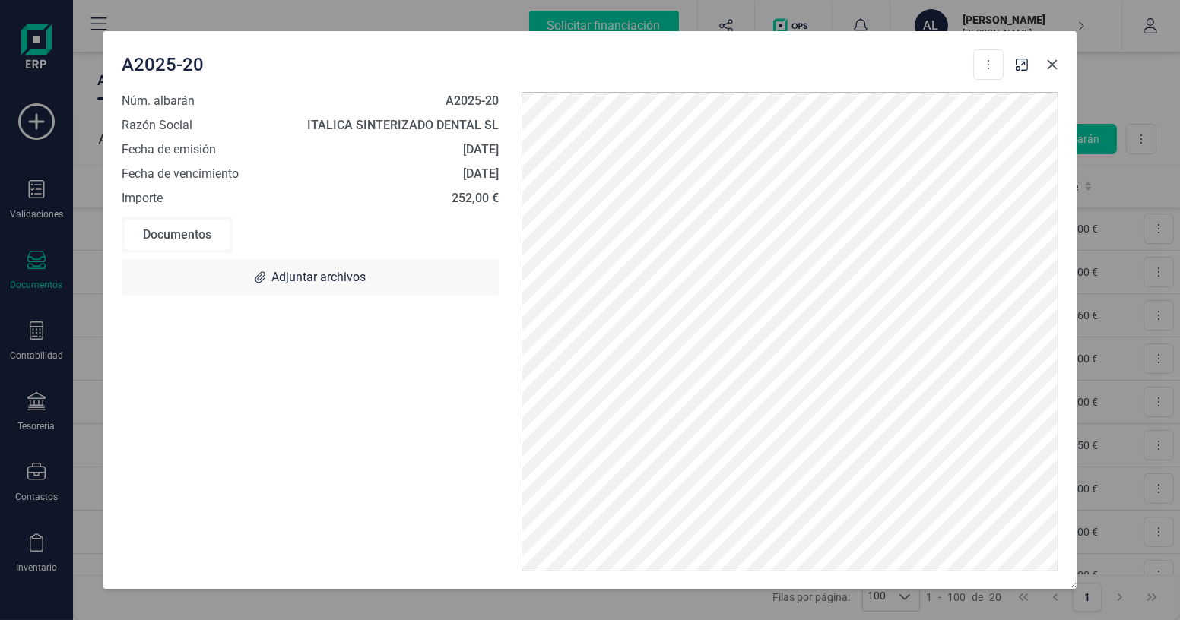
click at [1048, 65] on icon "button" at bounding box center [1052, 65] width 12 height 12
